Goal: Find specific page/section: Find specific page/section

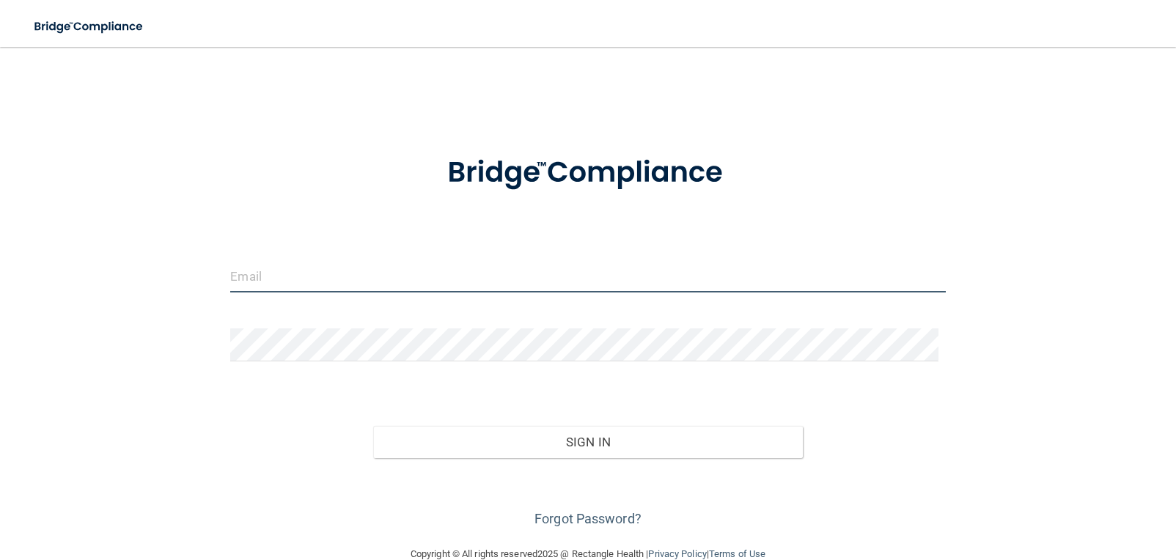
click at [309, 271] on input "email" at bounding box center [587, 276] width 715 height 33
type input "[EMAIL_ADDRESS][DOMAIN_NAME]"
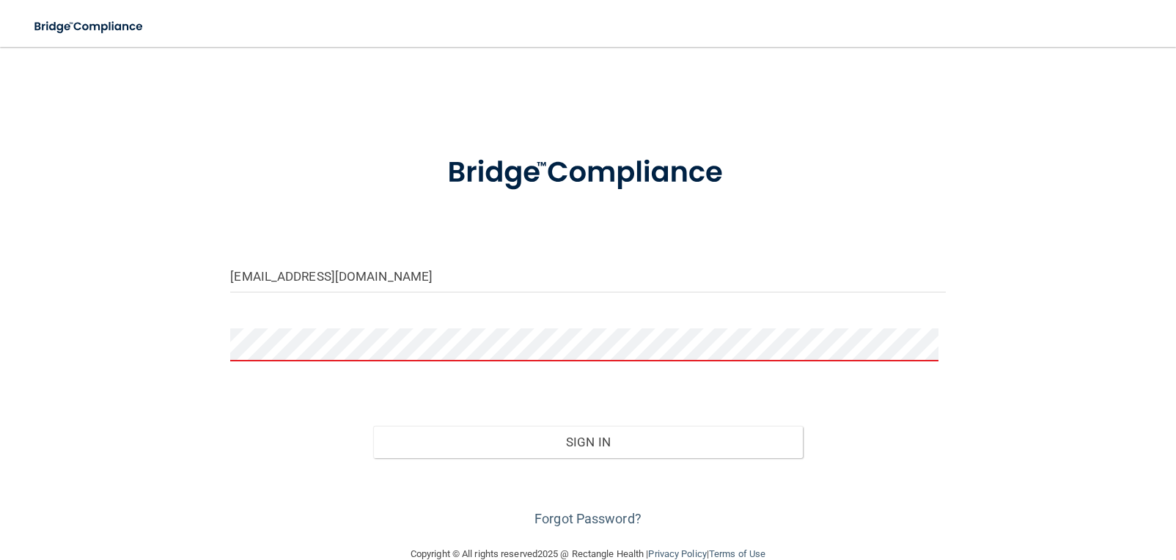
drag, startPoint x: 380, startPoint y: 327, endPoint x: 386, endPoint y: 313, distance: 15.1
click at [382, 323] on form "[EMAIL_ADDRESS][DOMAIN_NAME] Invalid email/password. You don't have permission …" at bounding box center [587, 333] width 715 height 396
click at [373, 426] on button "Sign In" at bounding box center [587, 442] width 429 height 32
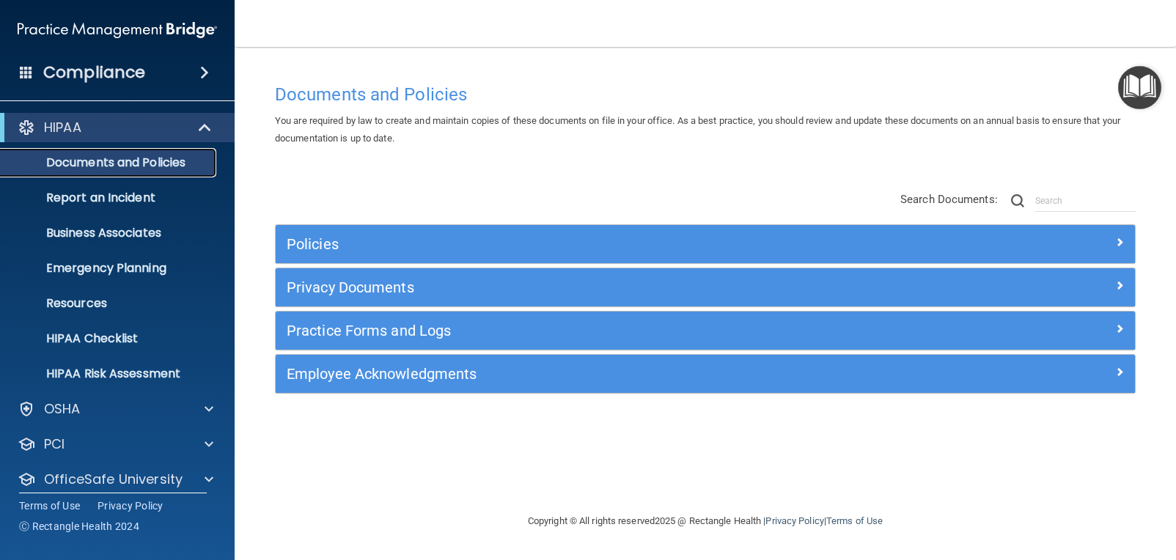
click at [142, 163] on p "Documents and Policies" at bounding box center [110, 162] width 200 height 15
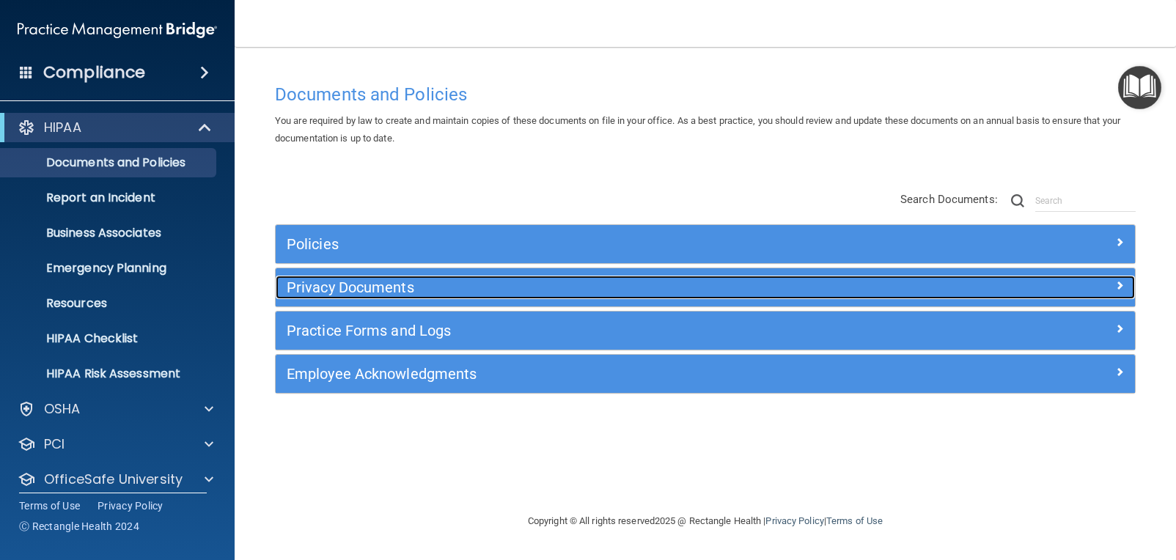
click at [443, 285] on h5 "Privacy Documents" at bounding box center [598, 287] width 622 height 16
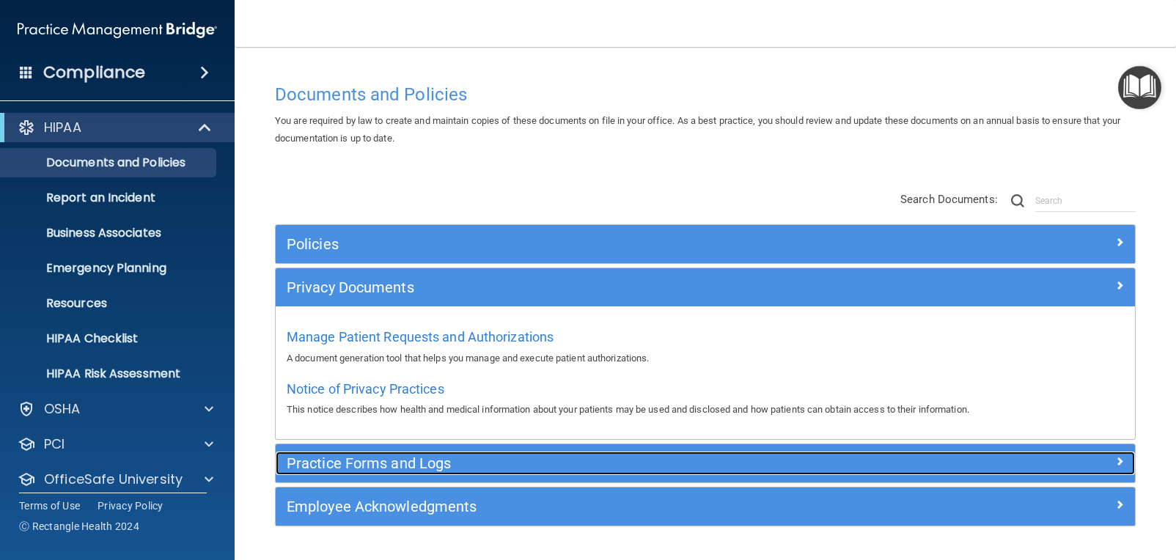
click at [436, 467] on h5 "Practice Forms and Logs" at bounding box center [598, 463] width 622 height 16
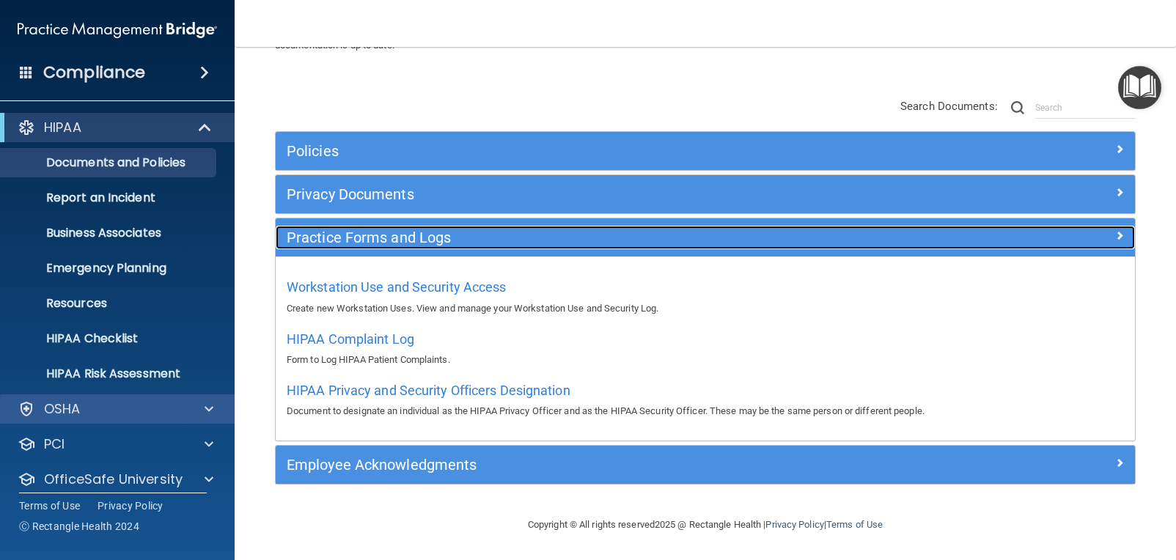
scroll to position [48, 0]
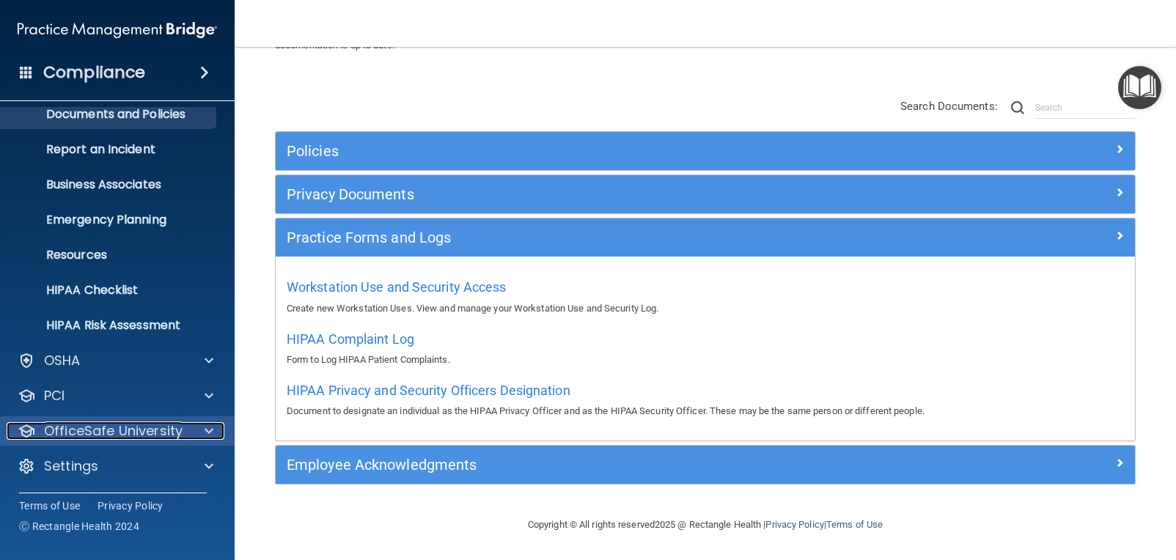
click at [211, 430] on span at bounding box center [209, 431] width 9 height 18
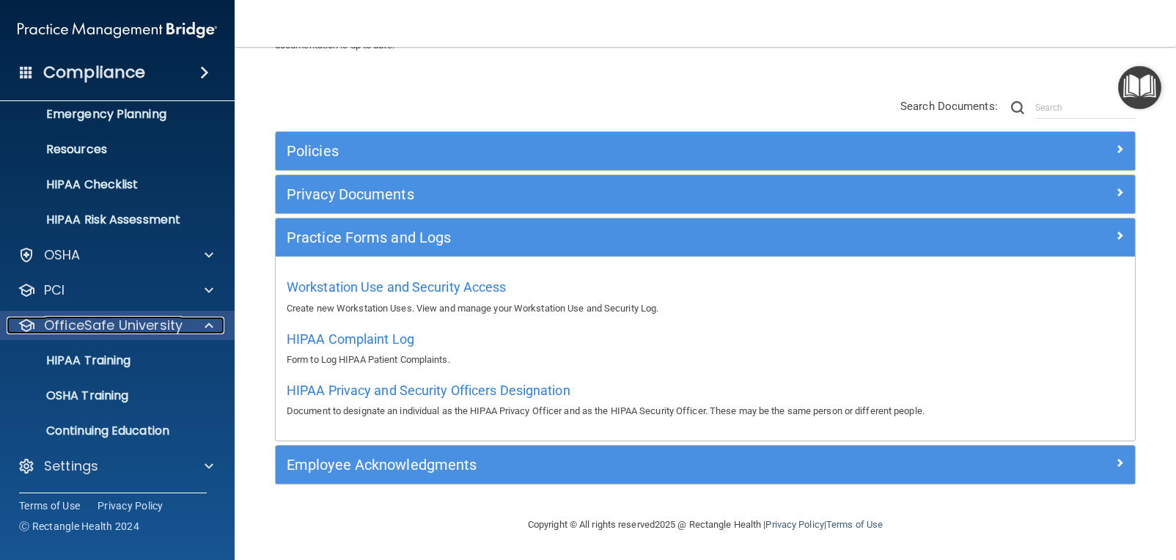
scroll to position [81, 0]
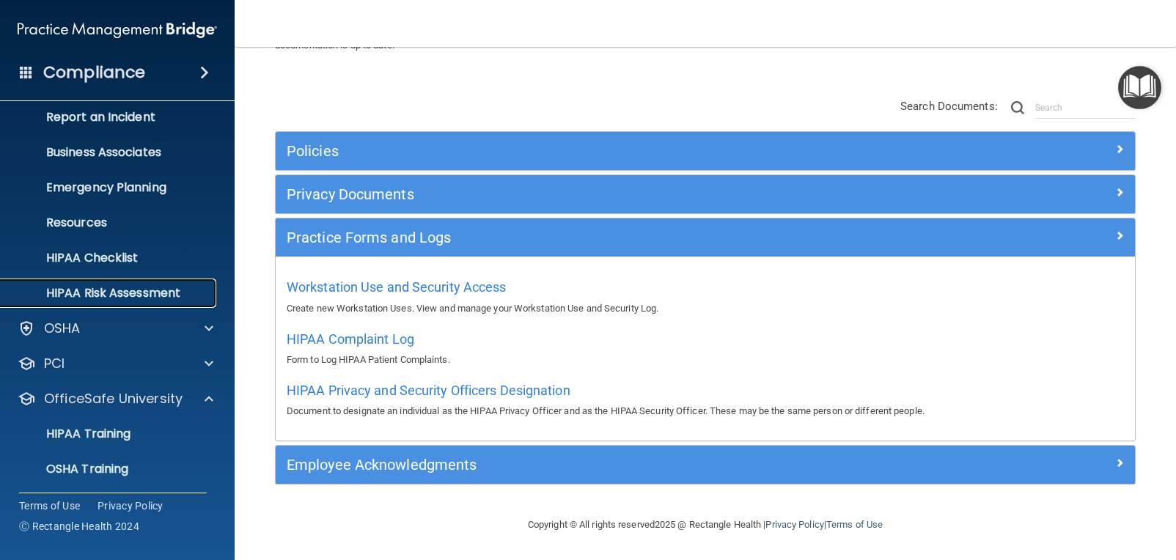
click at [125, 293] on p "HIPAA Risk Assessment" at bounding box center [110, 293] width 200 height 15
